Goal: Task Accomplishment & Management: Use online tool/utility

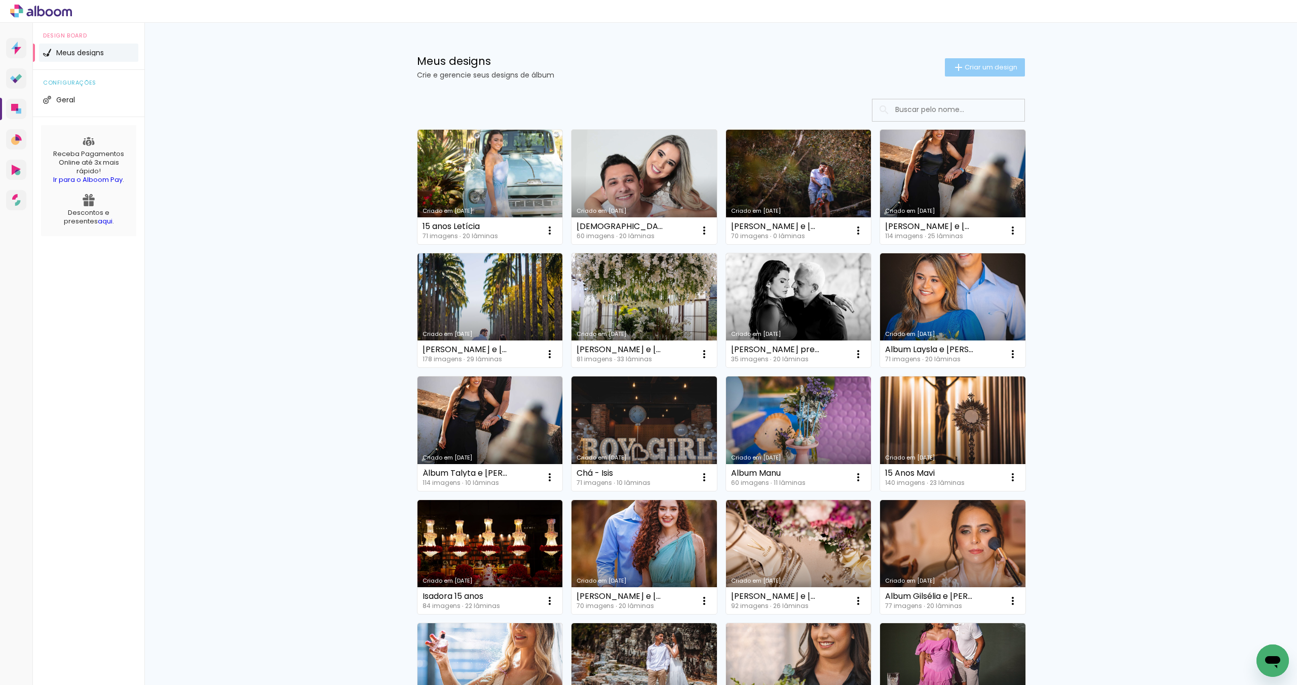
click at [975, 64] on span "Criar um design" at bounding box center [991, 67] width 53 height 7
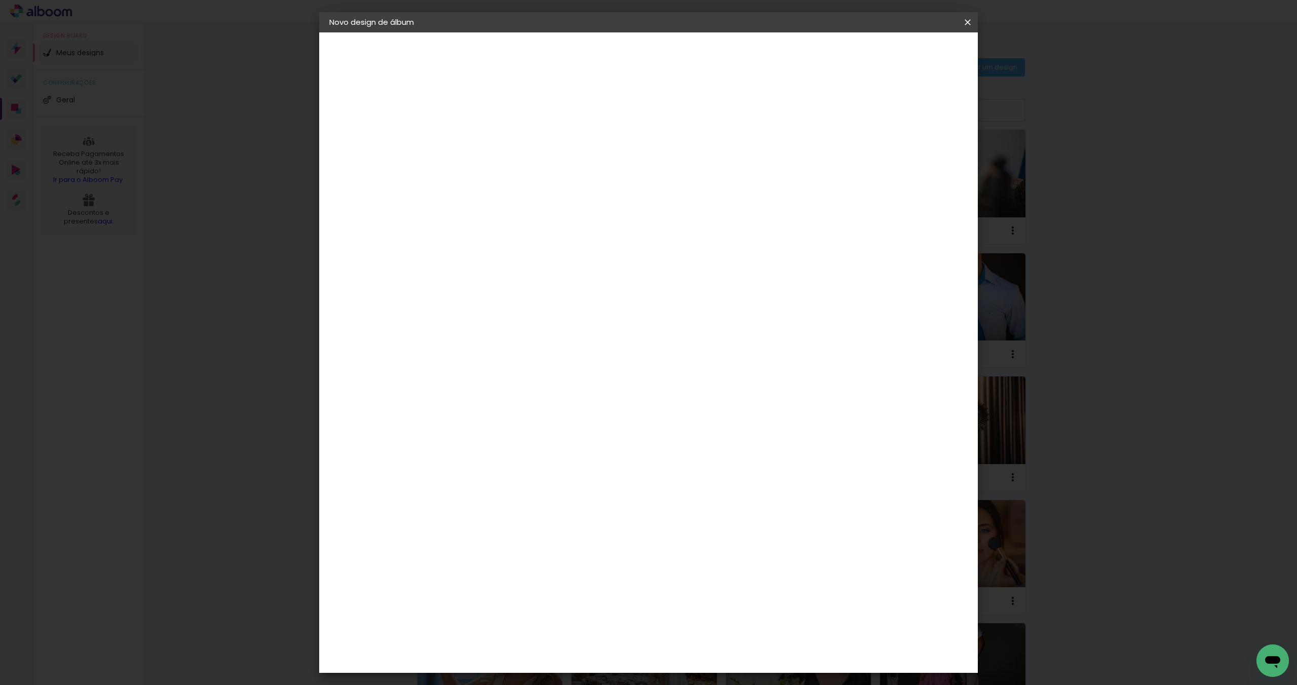
click at [495, 139] on input at bounding box center [495, 136] width 0 height 16
type input "teste"
type paper-input "teste"
click at [599, 54] on paper-button "Avançar" at bounding box center [574, 53] width 50 height 17
click at [516, 190] on input at bounding box center [521, 192] width 102 height 13
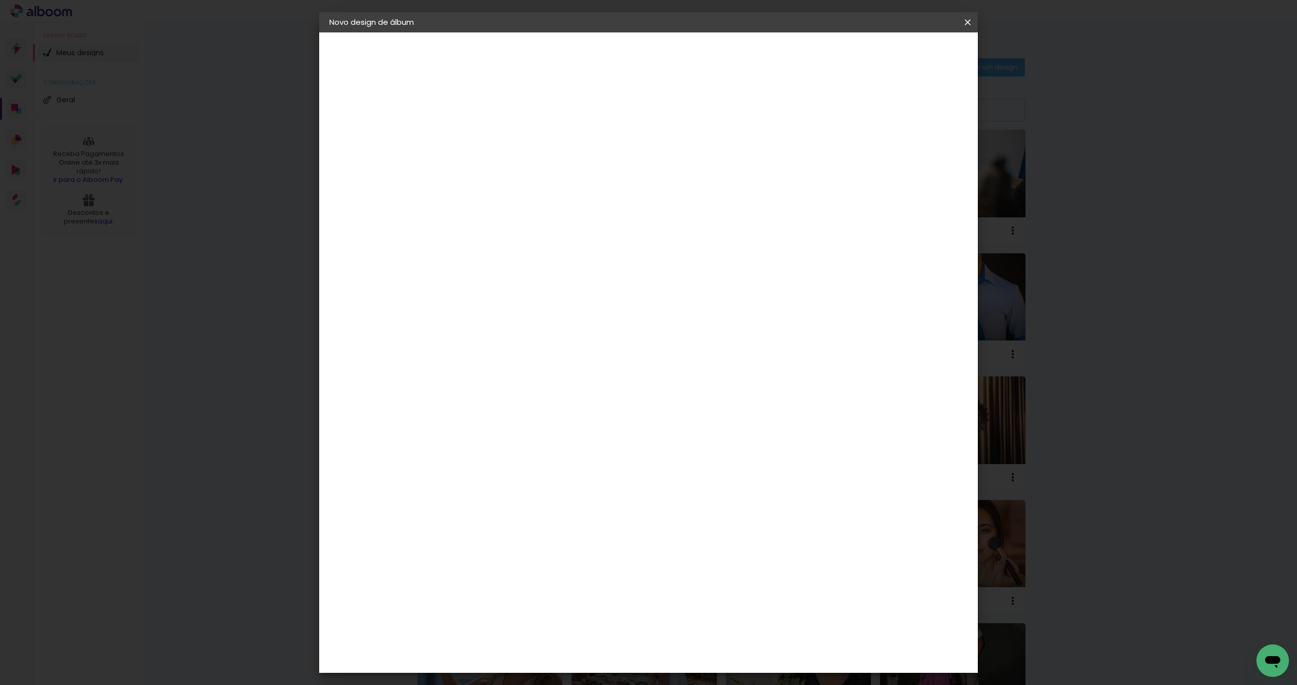
type input "luiz"
type paper-input "luiz"
drag, startPoint x: 516, startPoint y: 231, endPoint x: 638, endPoint y: 200, distance: 125.4
click at [516, 231] on div "[PERSON_NAME]" at bounding box center [521, 229] width 67 height 8
click at [0, 0] on slot "Avançar" at bounding box center [0, 0] width 0 height 0
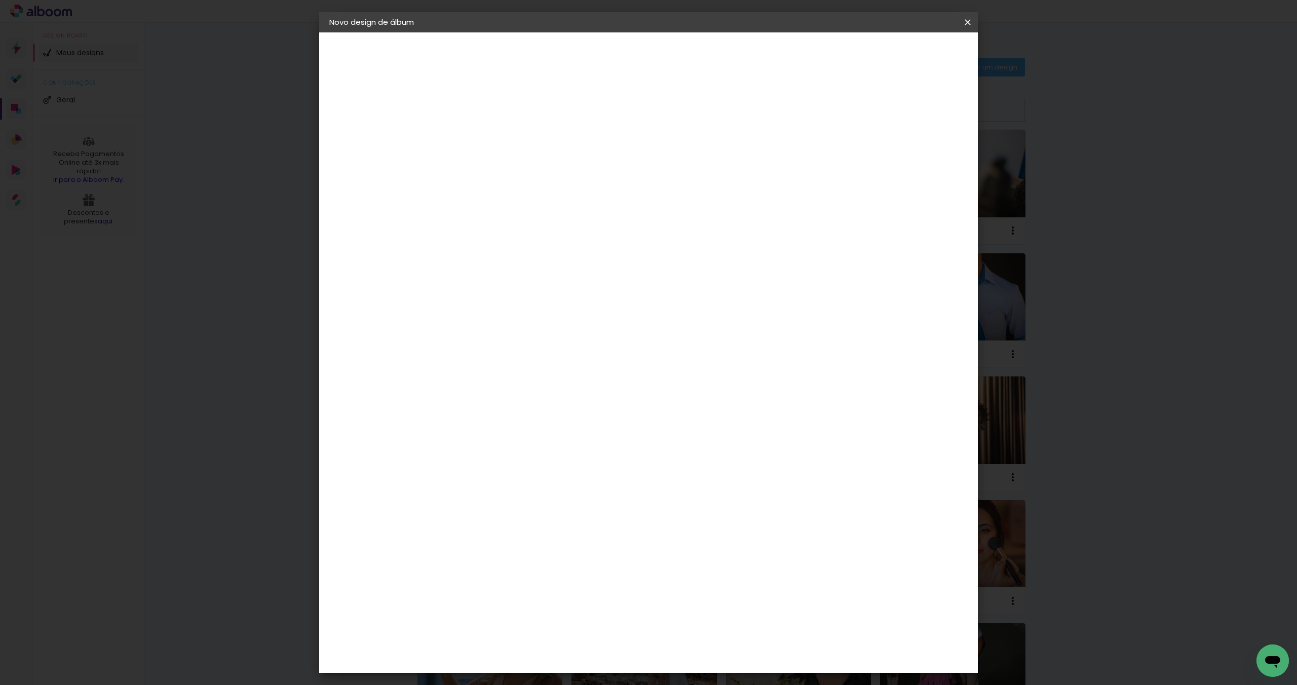
drag, startPoint x: 695, startPoint y: 164, endPoint x: 688, endPoint y: 166, distance: 7.3
click at [535, 169] on input "text" at bounding box center [515, 177] width 40 height 16
drag, startPoint x: 664, startPoint y: 161, endPoint x: 660, endPoint y: 171, distance: 10.4
click at [0, 0] on slot "Encadernados" at bounding box center [0, 0] width 0 height 0
type input "Encadernados"
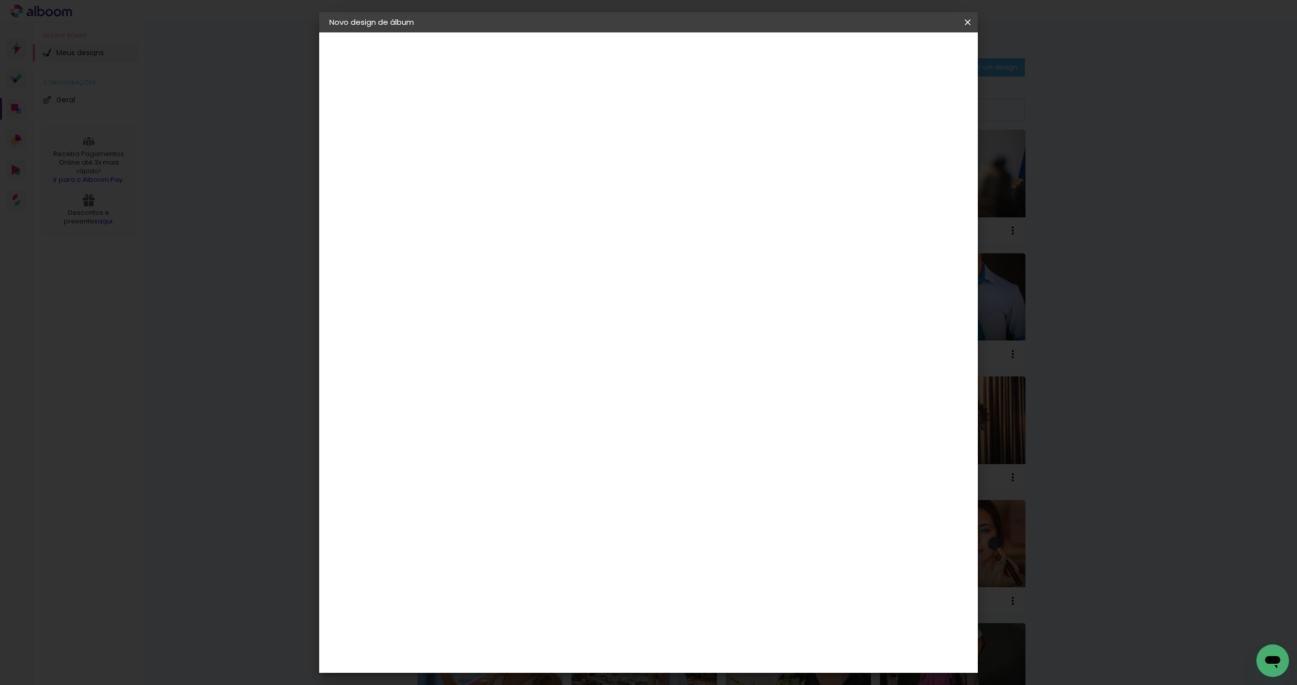
scroll to position [120, 0]
click at [968, 23] on iron-icon at bounding box center [968, 22] width 12 height 10
click at [967, 23] on iron-icon at bounding box center [968, 22] width 12 height 10
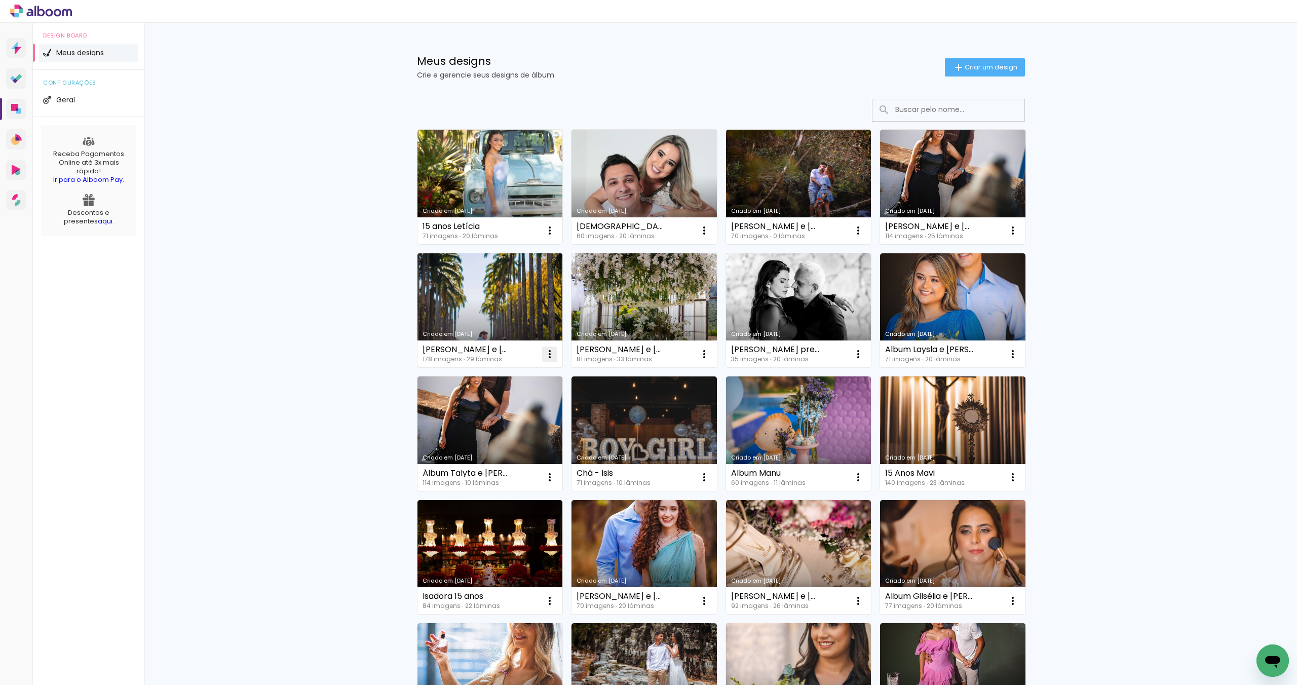
click at [550, 355] on iron-icon at bounding box center [550, 354] width 12 height 12
click at [511, 397] on span "Fazer uma cópia" at bounding box center [511, 397] width 59 height 7
type input "Cópia de [PERSON_NAME] e [PERSON_NAME]"
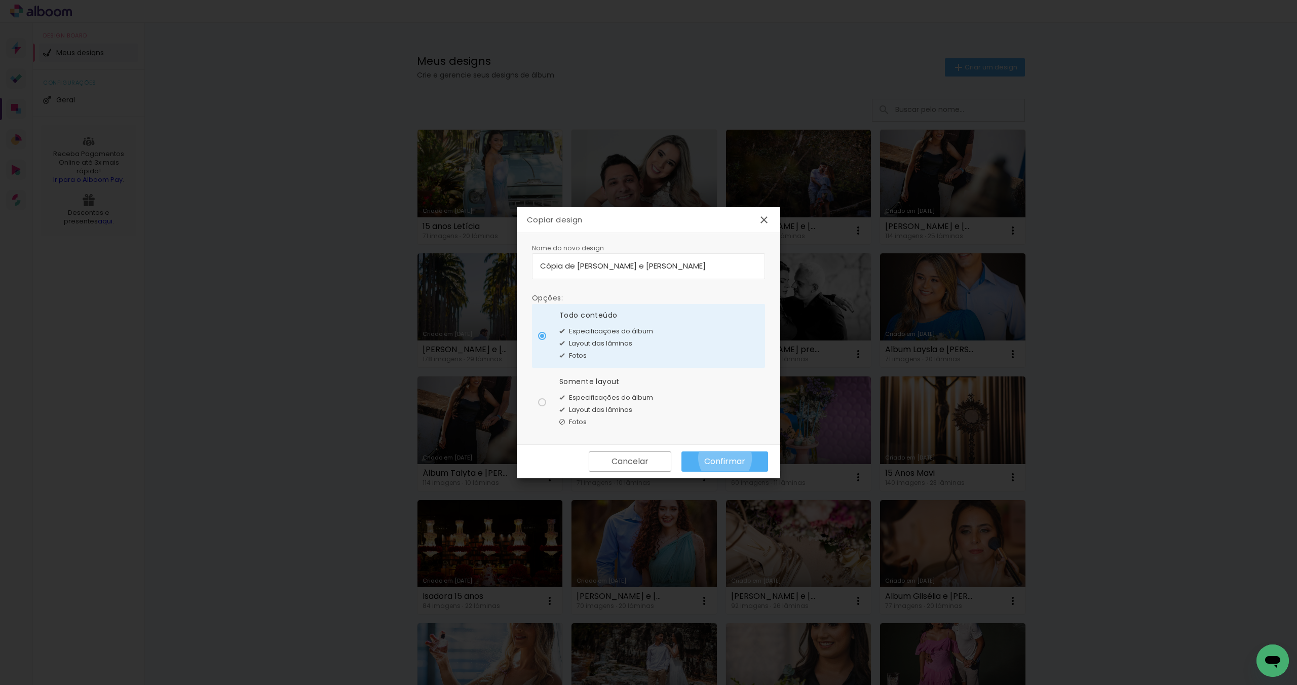
click at [0, 0] on slot "Confirmar" at bounding box center [0, 0] width 0 height 0
